Goal: Information Seeking & Learning: Understand process/instructions

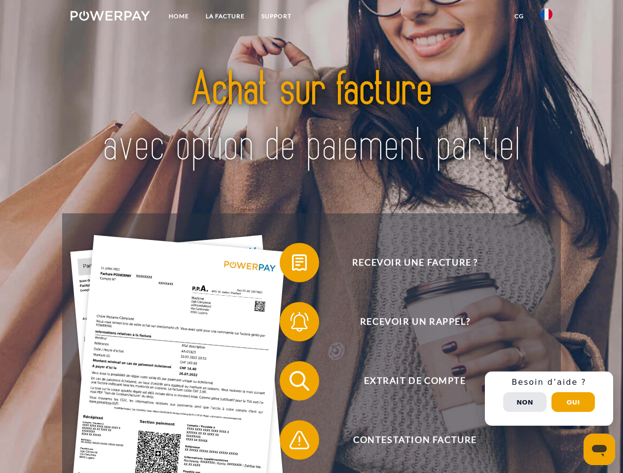
click at [110, 17] on img at bounding box center [109, 16] width 79 height 10
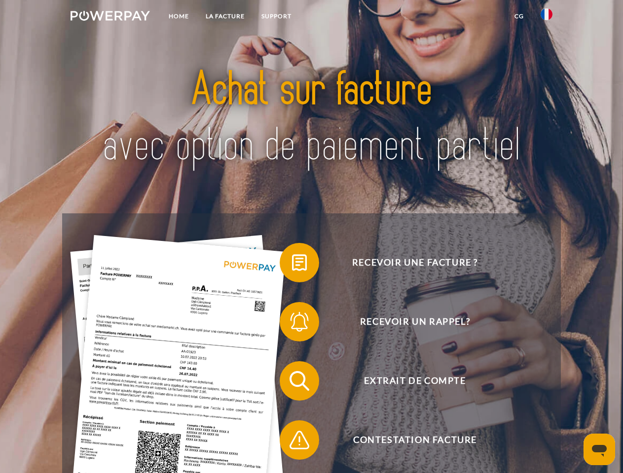
click at [546, 17] on img at bounding box center [546, 14] width 12 height 12
click at [519, 16] on link "CG" at bounding box center [519, 16] width 26 height 18
click at [292, 265] on span at bounding box center [284, 262] width 49 height 49
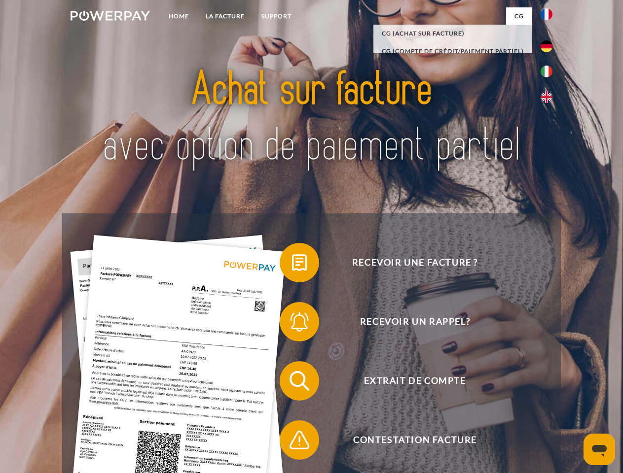
click at [292, 324] on span at bounding box center [284, 321] width 49 height 49
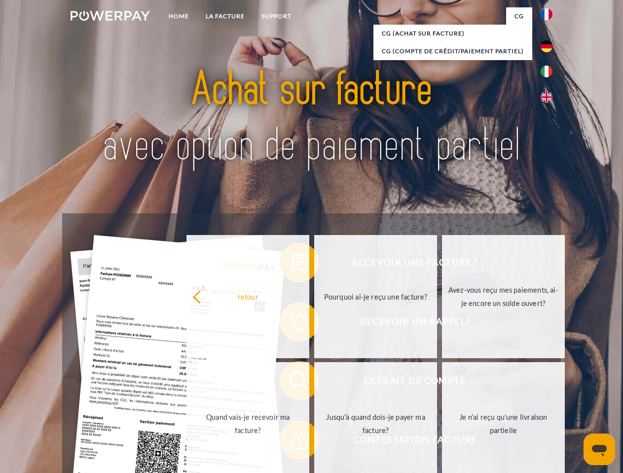
click at [314, 383] on link "Jusqu'à quand dois-je payer ma facture?" at bounding box center [375, 423] width 123 height 123
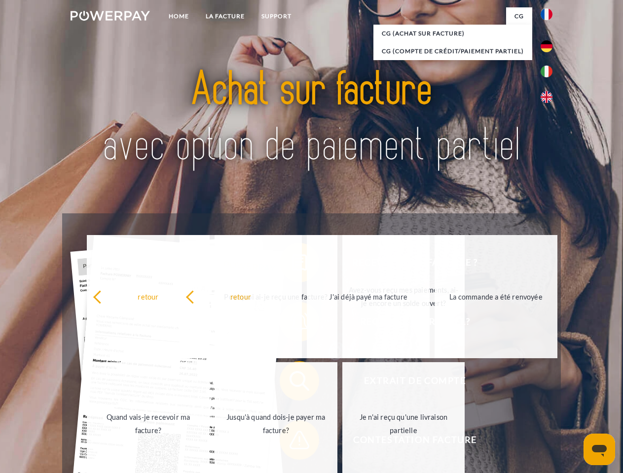
click at [292, 442] on span at bounding box center [284, 440] width 49 height 49
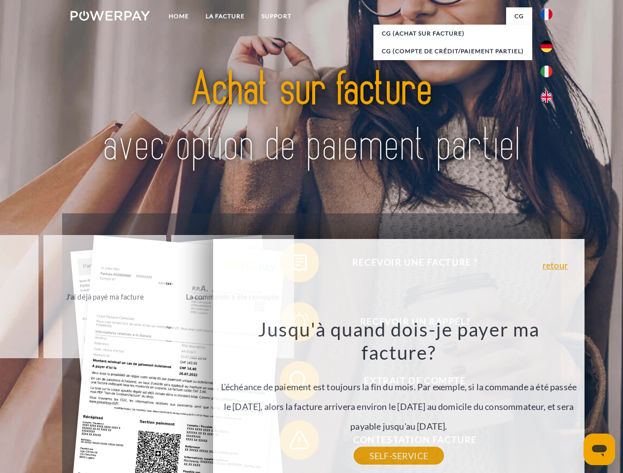
click at [549, 399] on div "Recevoir une facture ? Recevoir un rappel? Extrait de compte retour" at bounding box center [311, 410] width 498 height 394
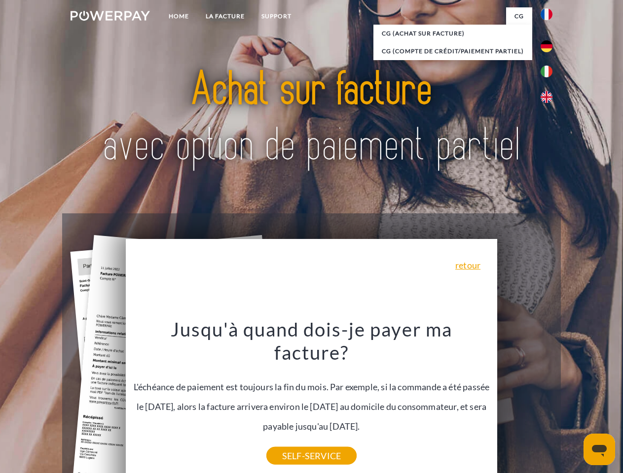
click at [524, 401] on span "Extrait de compte" at bounding box center [415, 380] width 242 height 39
click at [573, 402] on header "Home LA FACTURE Support" at bounding box center [311, 340] width 623 height 681
